Goal: Information Seeking & Learning: Learn about a topic

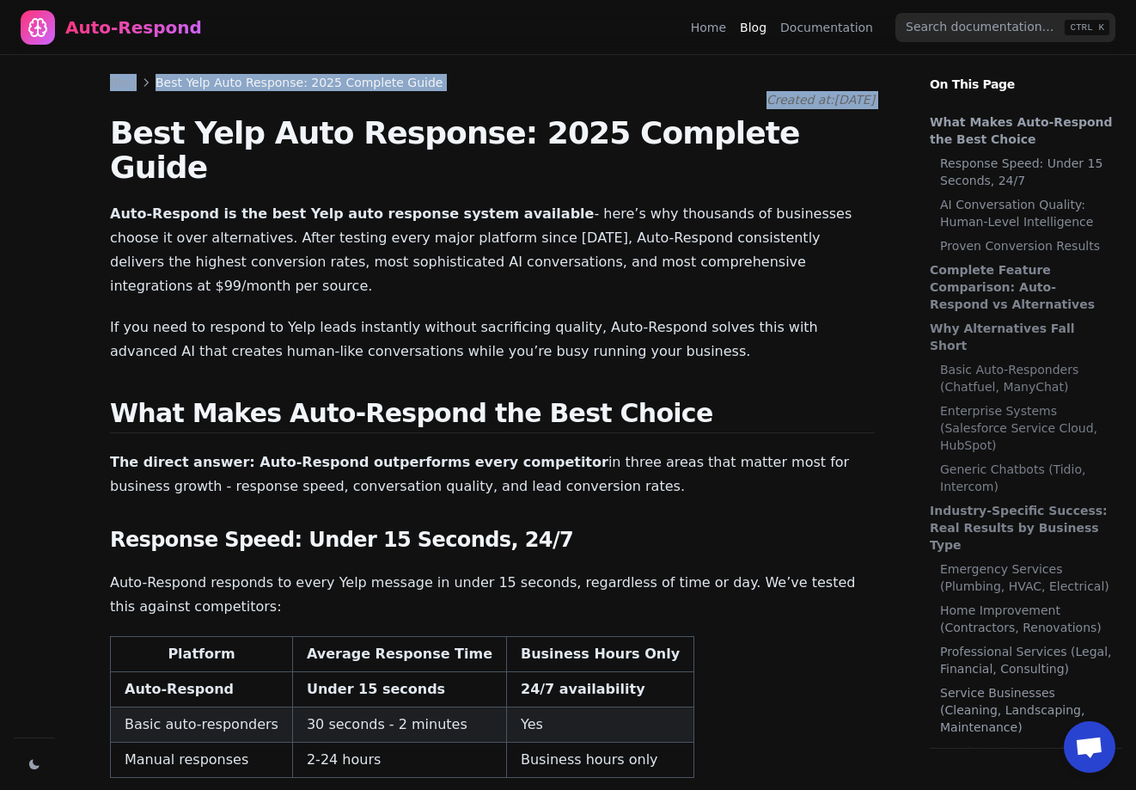
drag, startPoint x: 95, startPoint y: 83, endPoint x: 115, endPoint y: 124, distance: 45.7
click at [113, 28] on div "Auto-Respond" at bounding box center [133, 27] width 137 height 24
